Goal: Navigation & Orientation: Find specific page/section

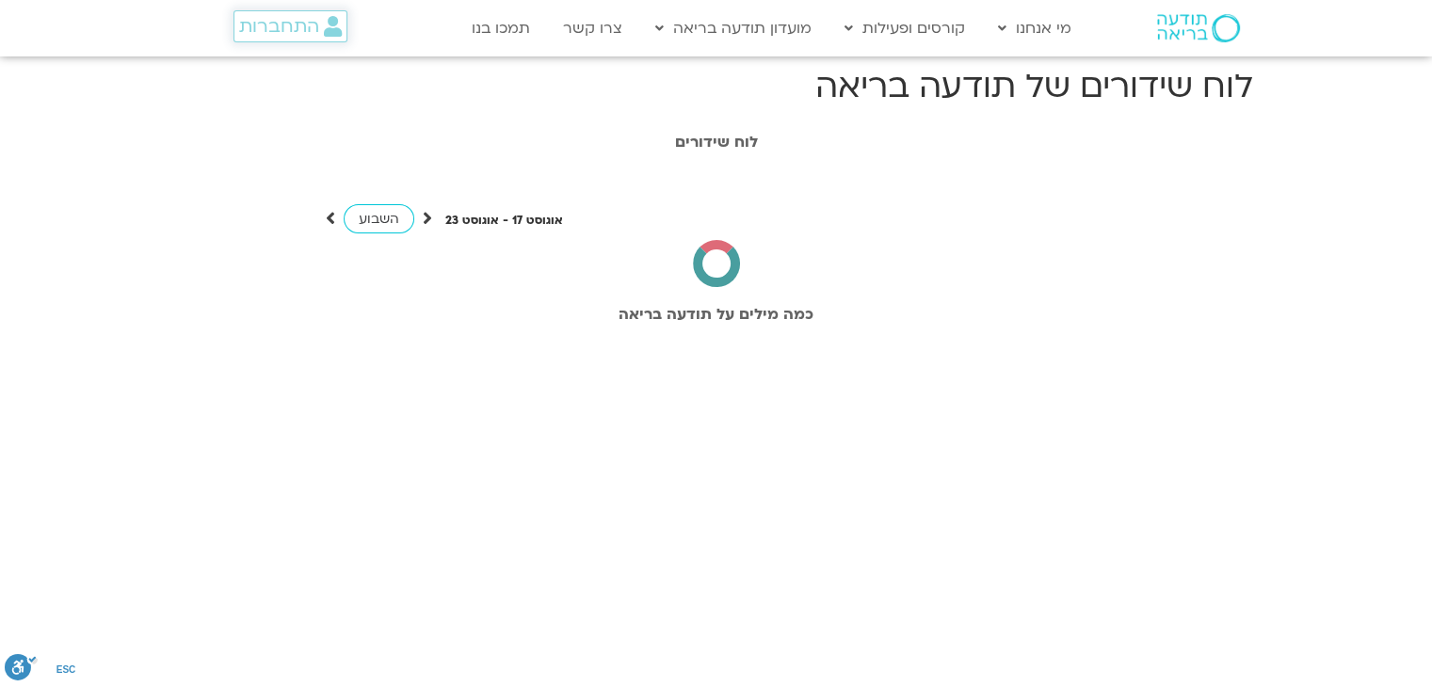
click at [313, 30] on span "התחברות" at bounding box center [279, 26] width 80 height 21
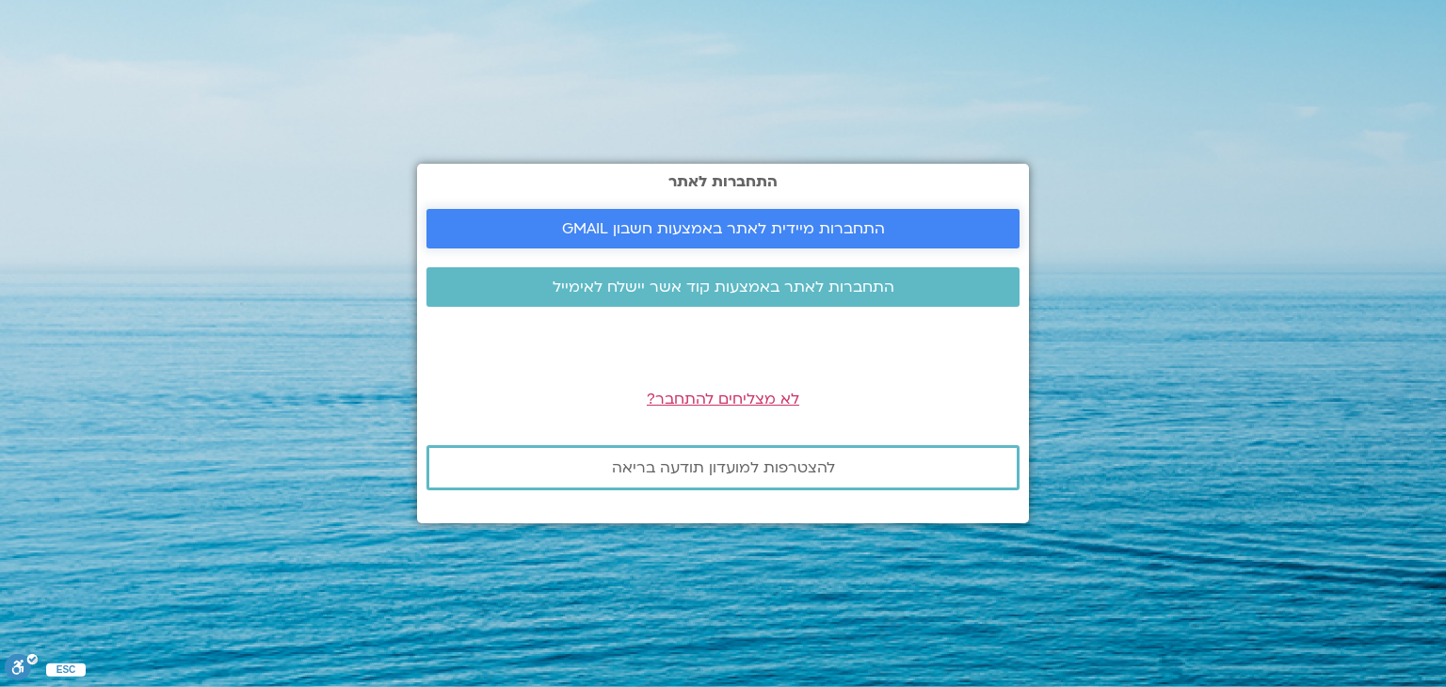
click at [628, 236] on span "התחברות מיידית לאתר באמצעות חשבון GMAIL" at bounding box center [723, 228] width 323 height 17
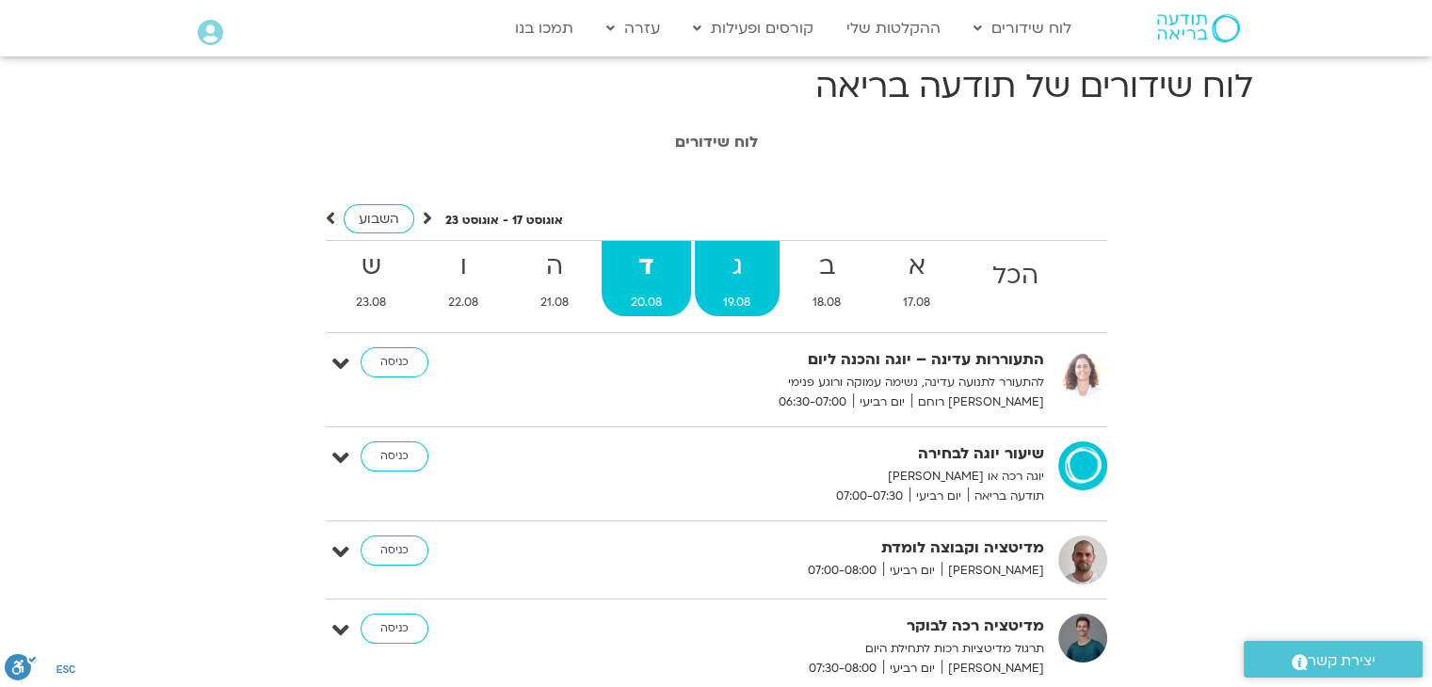
click at [719, 247] on strong "ג" at bounding box center [738, 267] width 86 height 42
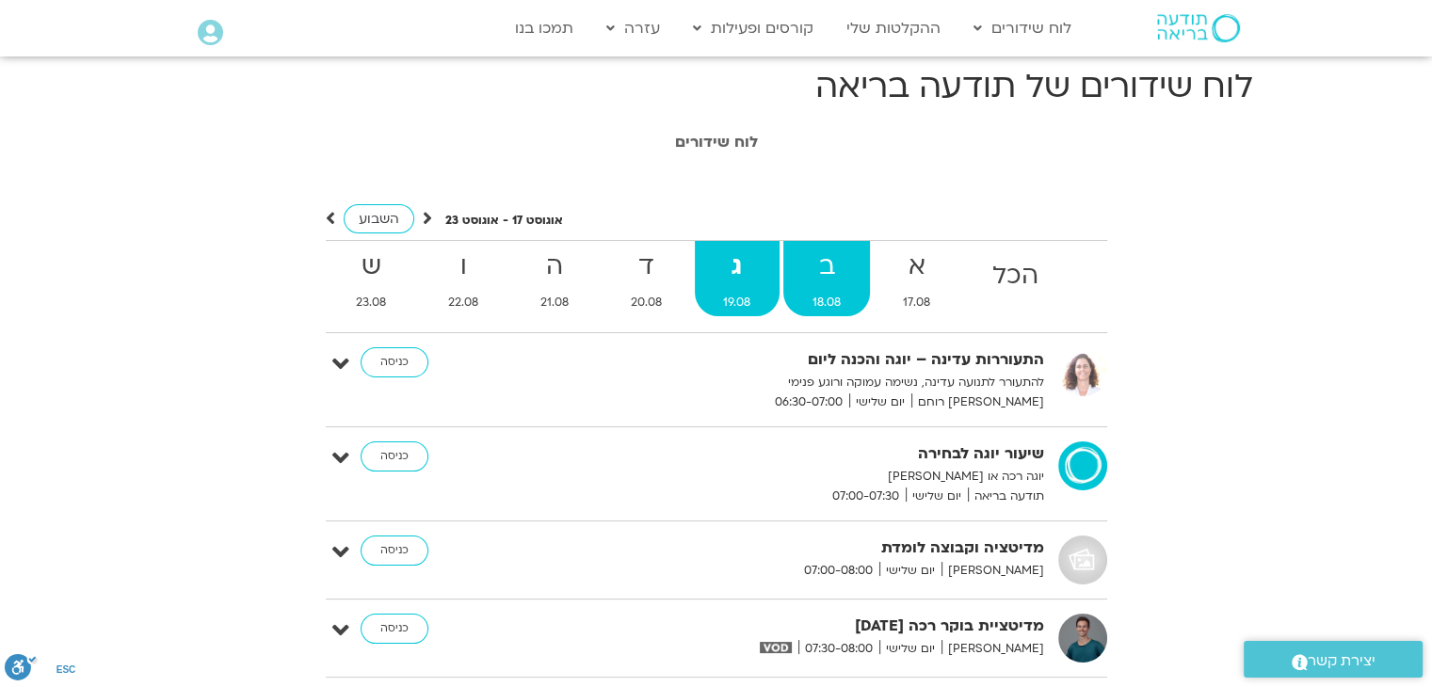
click at [832, 265] on strong "ב" at bounding box center [826, 267] width 87 height 42
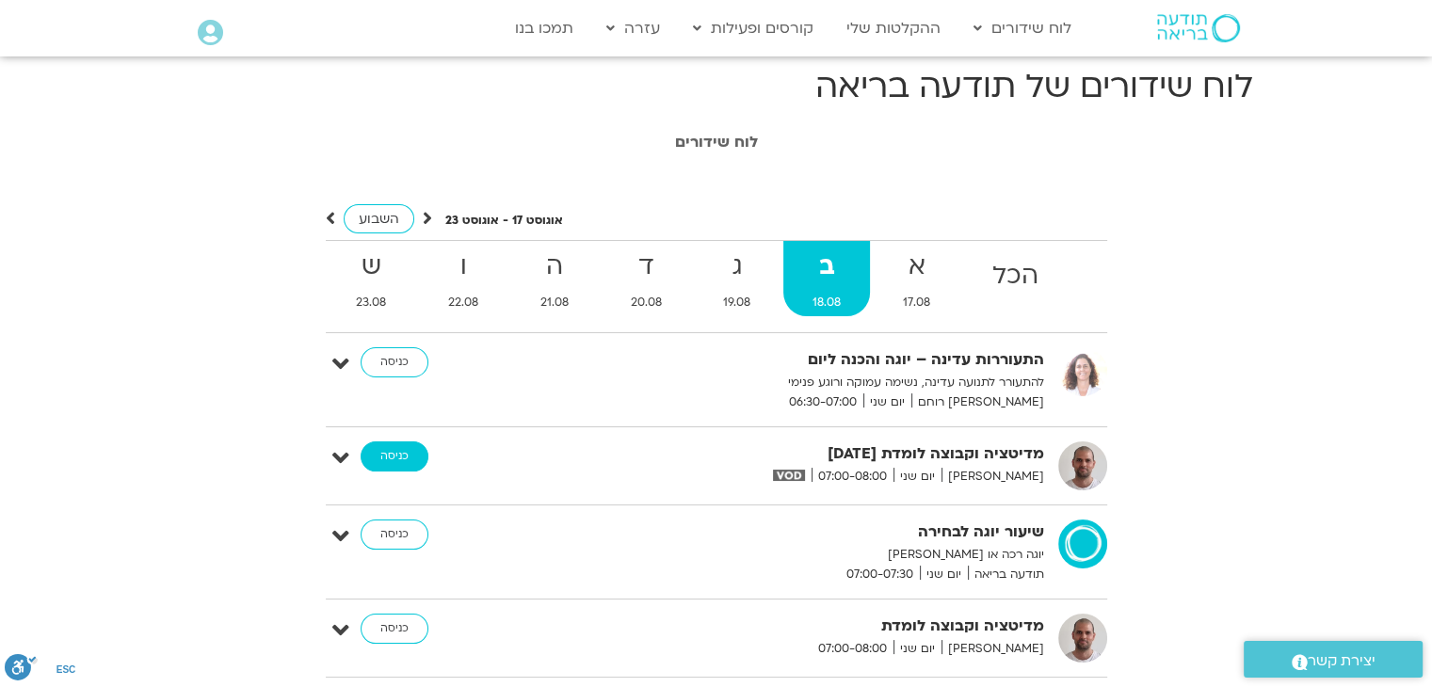
click at [385, 454] on link "כניסה" at bounding box center [395, 457] width 68 height 30
